Goal: Transaction & Acquisition: Purchase product/service

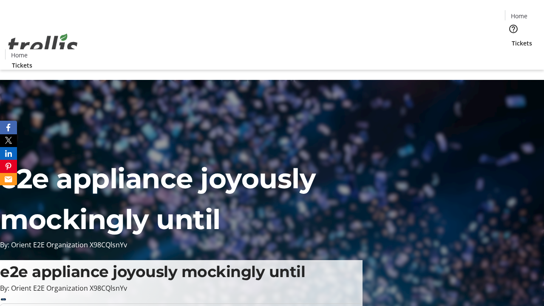
click at [512, 39] on span "Tickets" at bounding box center [522, 43] width 20 height 9
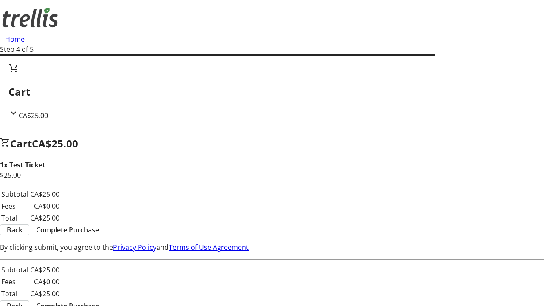
click at [99, 225] on span "Complete Purchase" at bounding box center [67, 230] width 63 height 10
